Goal: Information Seeking & Learning: Find specific fact

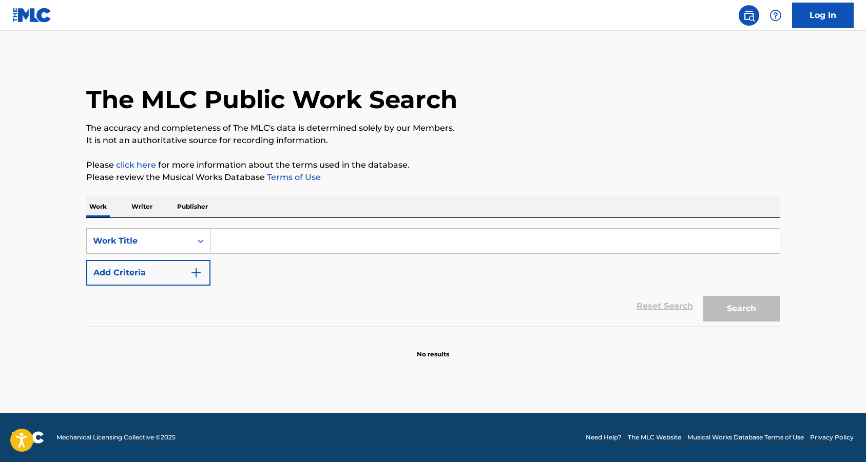
click at [256, 245] on input "Search Form" at bounding box center [494, 241] width 569 height 25
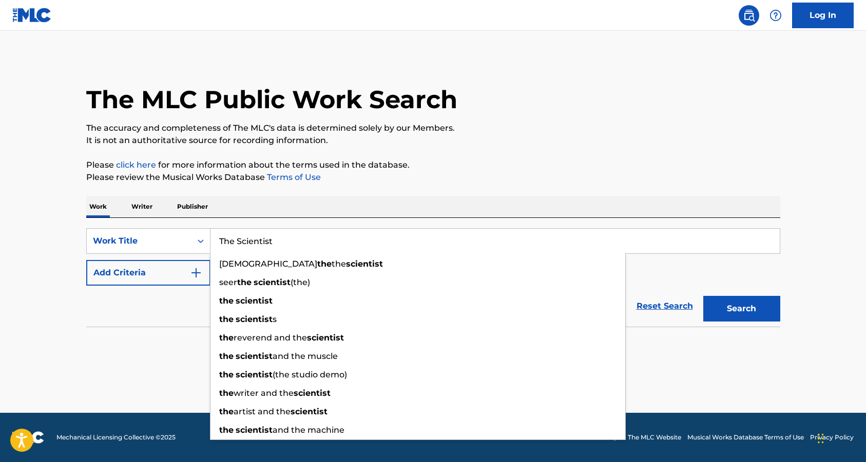
type input "The Scientist"
click at [197, 274] on img "Search Form" at bounding box center [196, 273] width 12 height 12
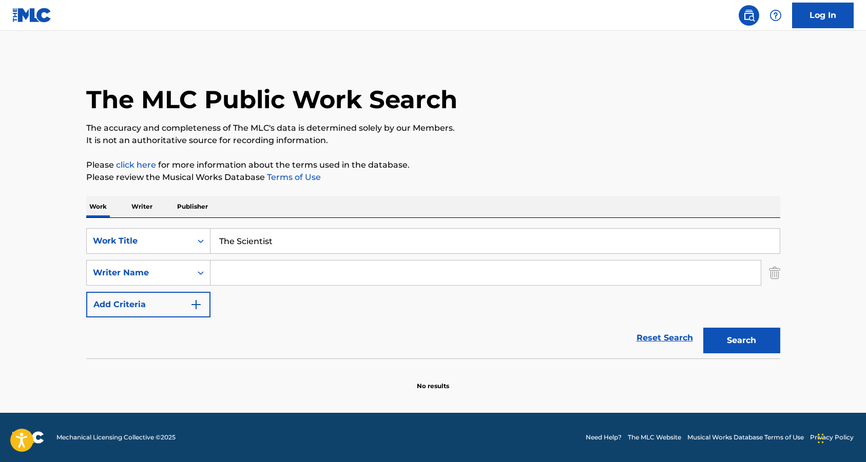
click at [333, 272] on input "Search Form" at bounding box center [485, 273] width 550 height 25
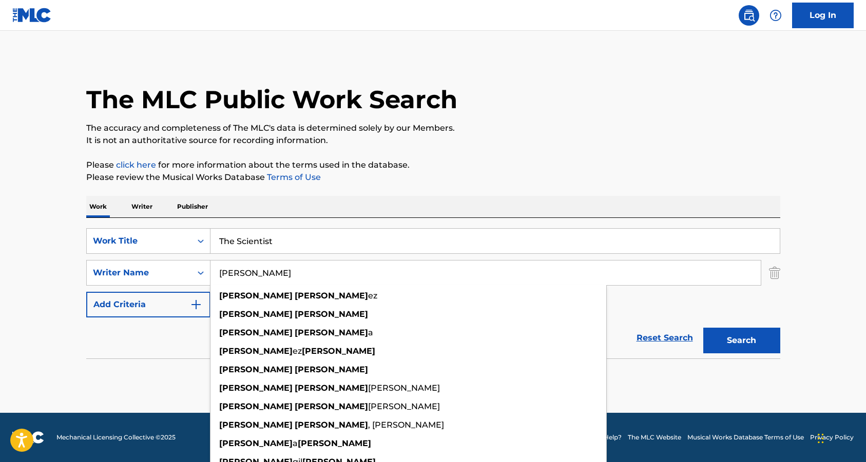
click at [703, 328] on button "Search" at bounding box center [741, 341] width 77 height 26
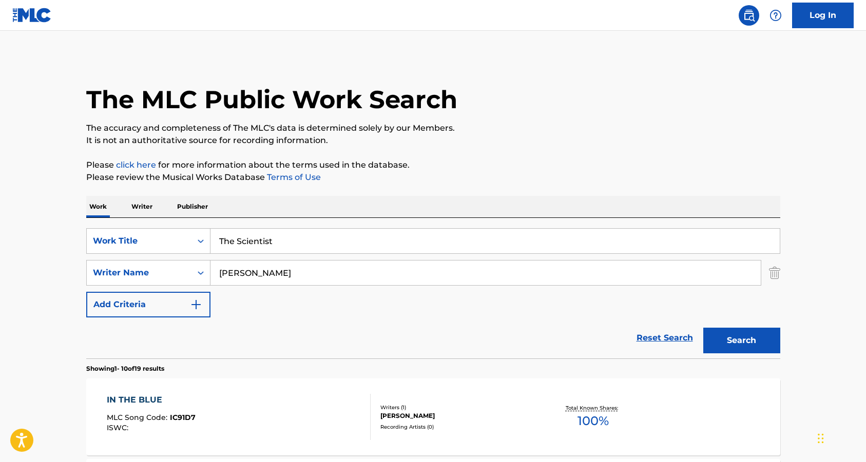
drag, startPoint x: 243, startPoint y: 274, endPoint x: 214, endPoint y: 273, distance: 29.8
click at [214, 273] on input "[PERSON_NAME]" at bounding box center [485, 273] width 550 height 25
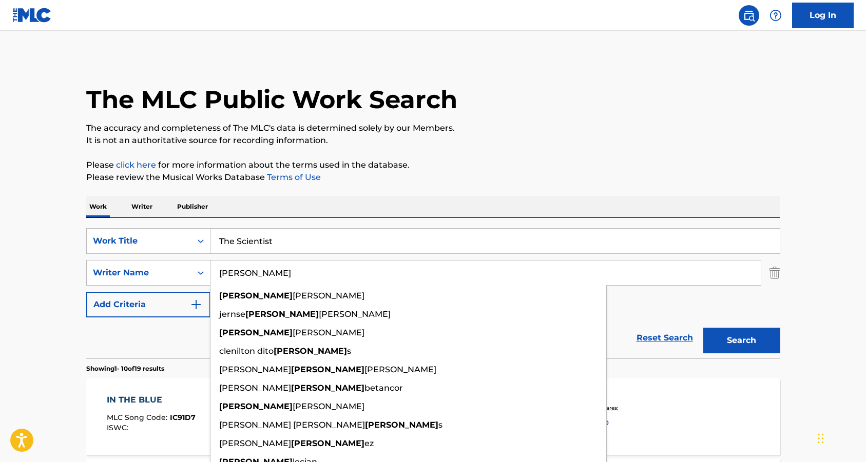
type input "[PERSON_NAME]"
click at [703, 328] on button "Search" at bounding box center [741, 341] width 77 height 26
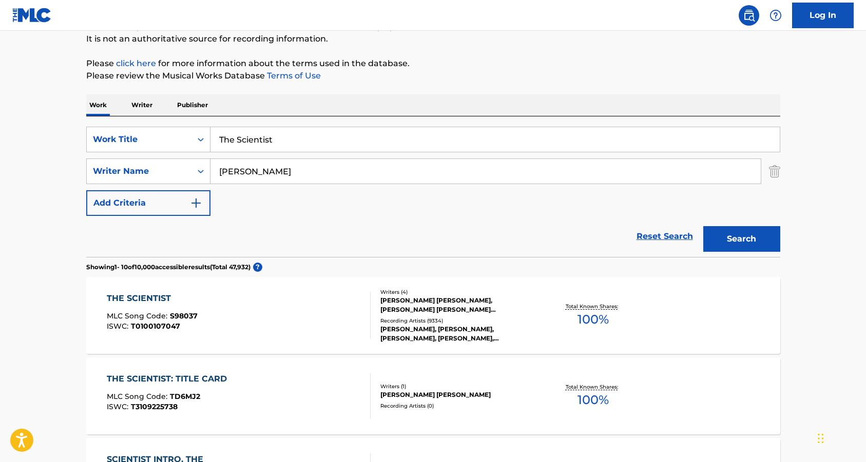
scroll to position [102, 0]
click at [159, 298] on div "THE SCIENTIST" at bounding box center [152, 298] width 91 height 12
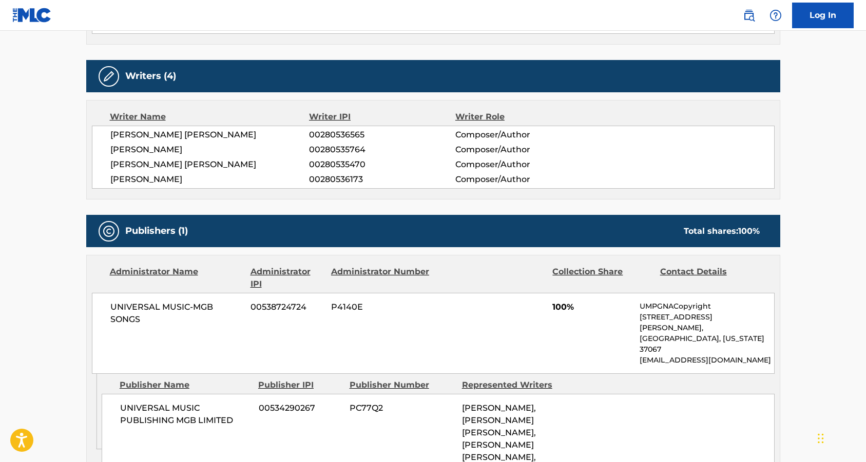
scroll to position [359, 0]
